Goal: Browse casually

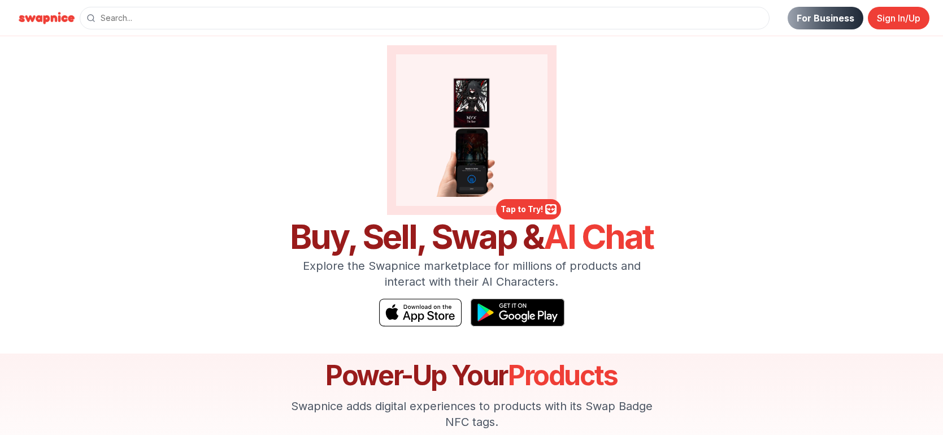
click at [235, 153] on div "Tap to Try! Buy, Sell, Swap & AI Chat Explore the Swapnice marketplace for mill…" at bounding box center [471, 185] width 791 height 281
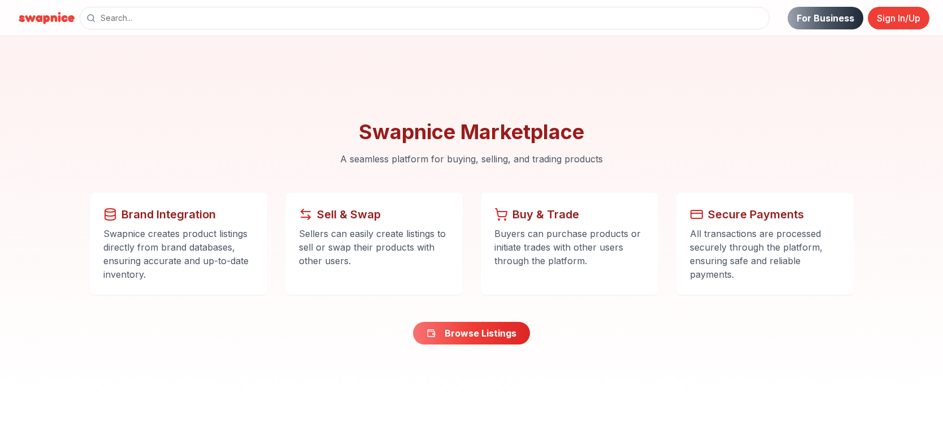
scroll to position [1076, 0]
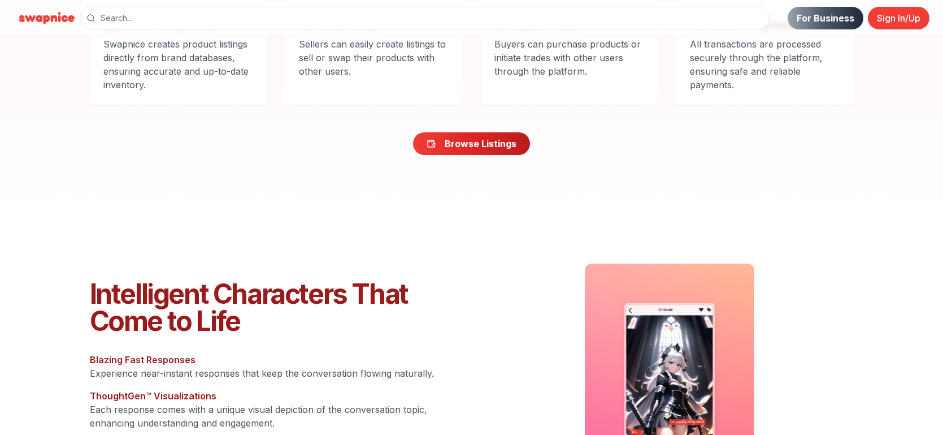
click at [507, 148] on link "Browse Listings" at bounding box center [471, 143] width 117 height 23
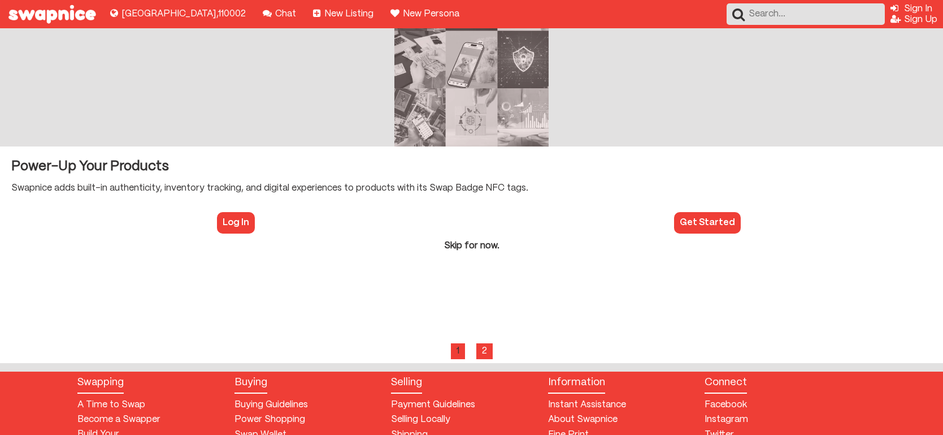
scroll to position [124, 0]
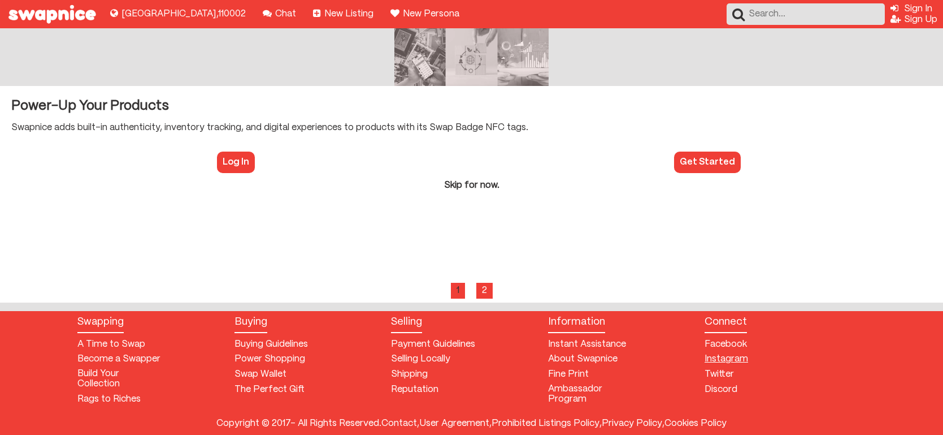
click at [726, 360] on link "Checkout our Instagram Instagram" at bounding box center [727, 359] width 44 height 10
